Goal: Navigation & Orientation: Find specific page/section

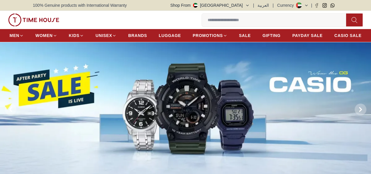
click at [207, 91] on img at bounding box center [185, 109] width 371 height 135
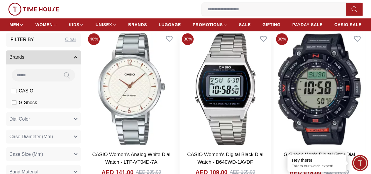
scroll to position [498, 0]
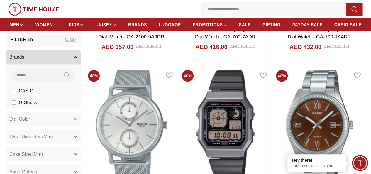
scroll to position [1642, 0]
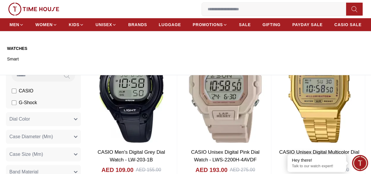
scroll to position [2228, 0]
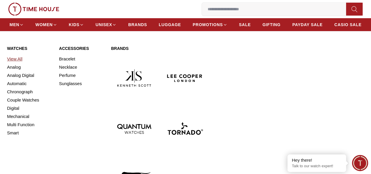
click at [18, 63] on link "View All" at bounding box center [29, 59] width 45 height 8
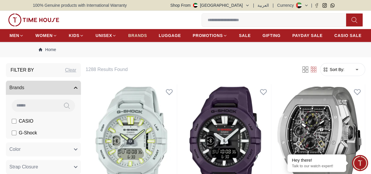
click at [147, 37] on span "BRANDS" at bounding box center [137, 36] width 19 height 6
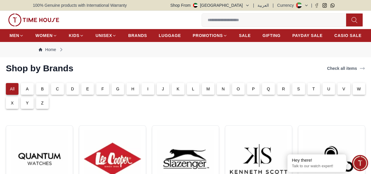
click at [119, 92] on p "G" at bounding box center [117, 89] width 3 height 6
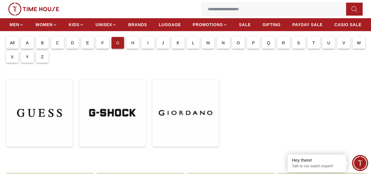
scroll to position [59, 0]
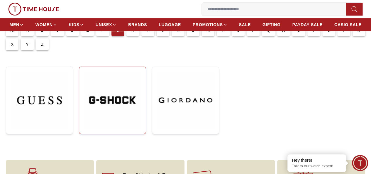
click at [99, 94] on img at bounding box center [112, 100] width 57 height 57
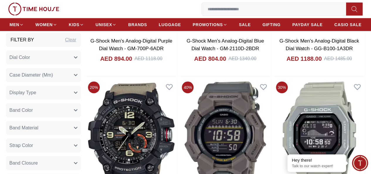
scroll to position [850, 0]
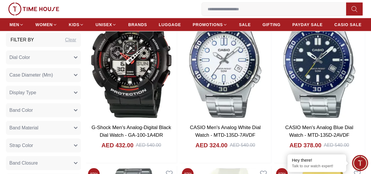
scroll to position [1876, 0]
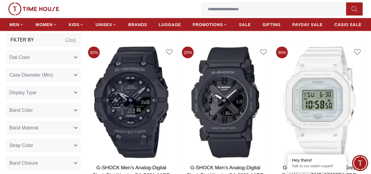
scroll to position [2990, 0]
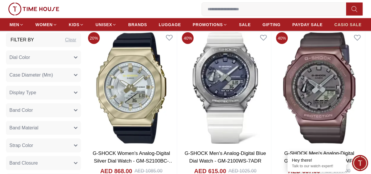
click at [352, 26] on span "CASIO SALE" at bounding box center [347, 25] width 27 height 6
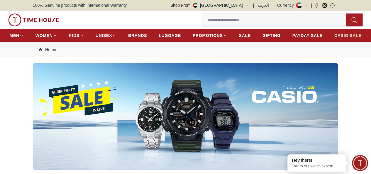
click at [349, 35] on span "CASIO SALE" at bounding box center [347, 36] width 27 height 6
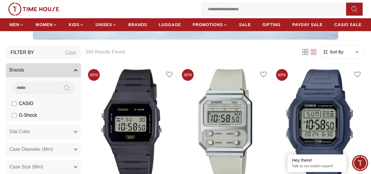
scroll to position [147, 0]
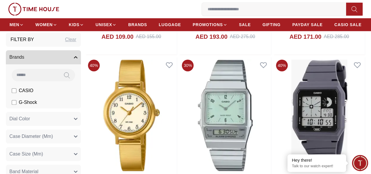
scroll to position [2404, 0]
